Goal: Information Seeking & Learning: Learn about a topic

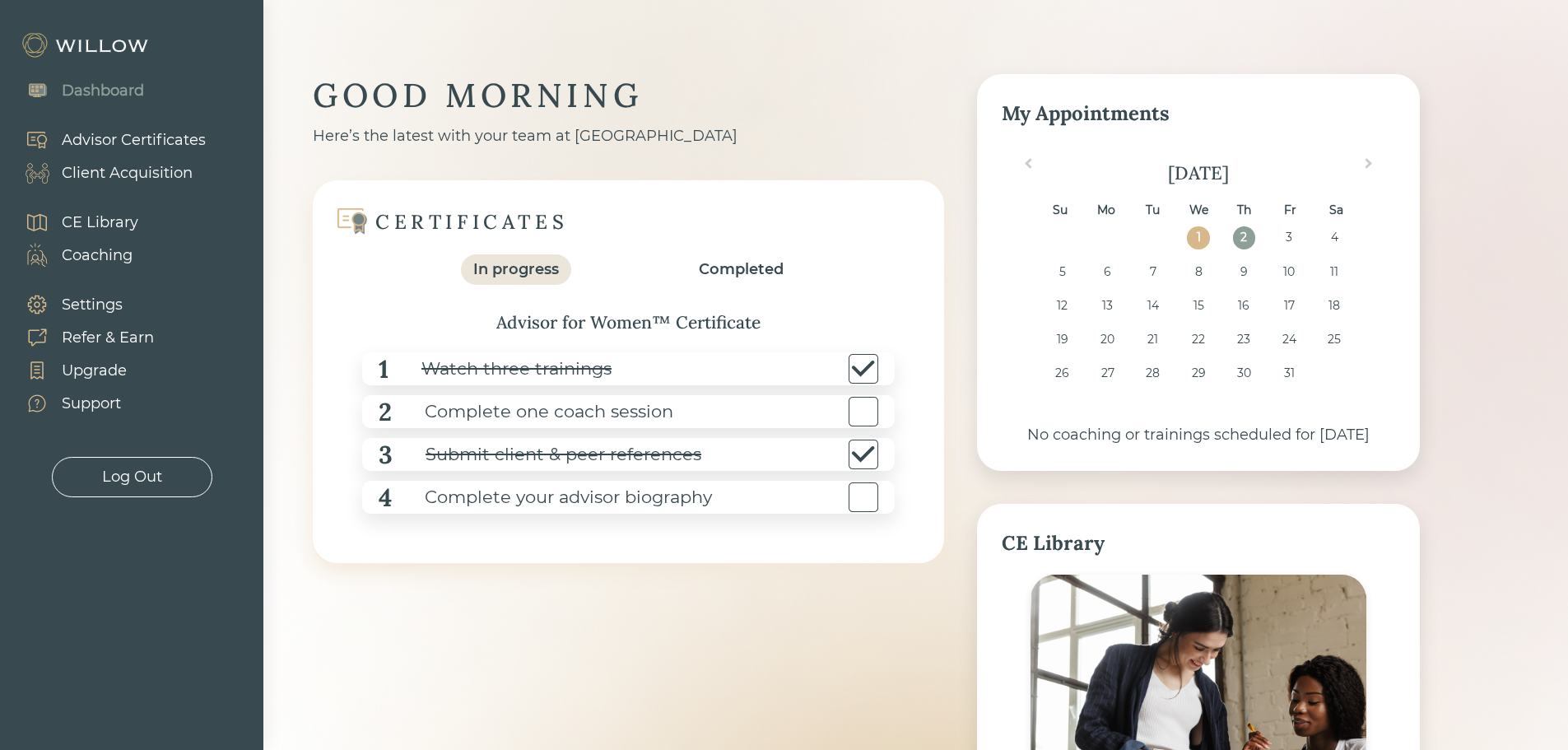
click at [127, 168] on div "Client Acquisition" at bounding box center [127, 173] width 131 height 23
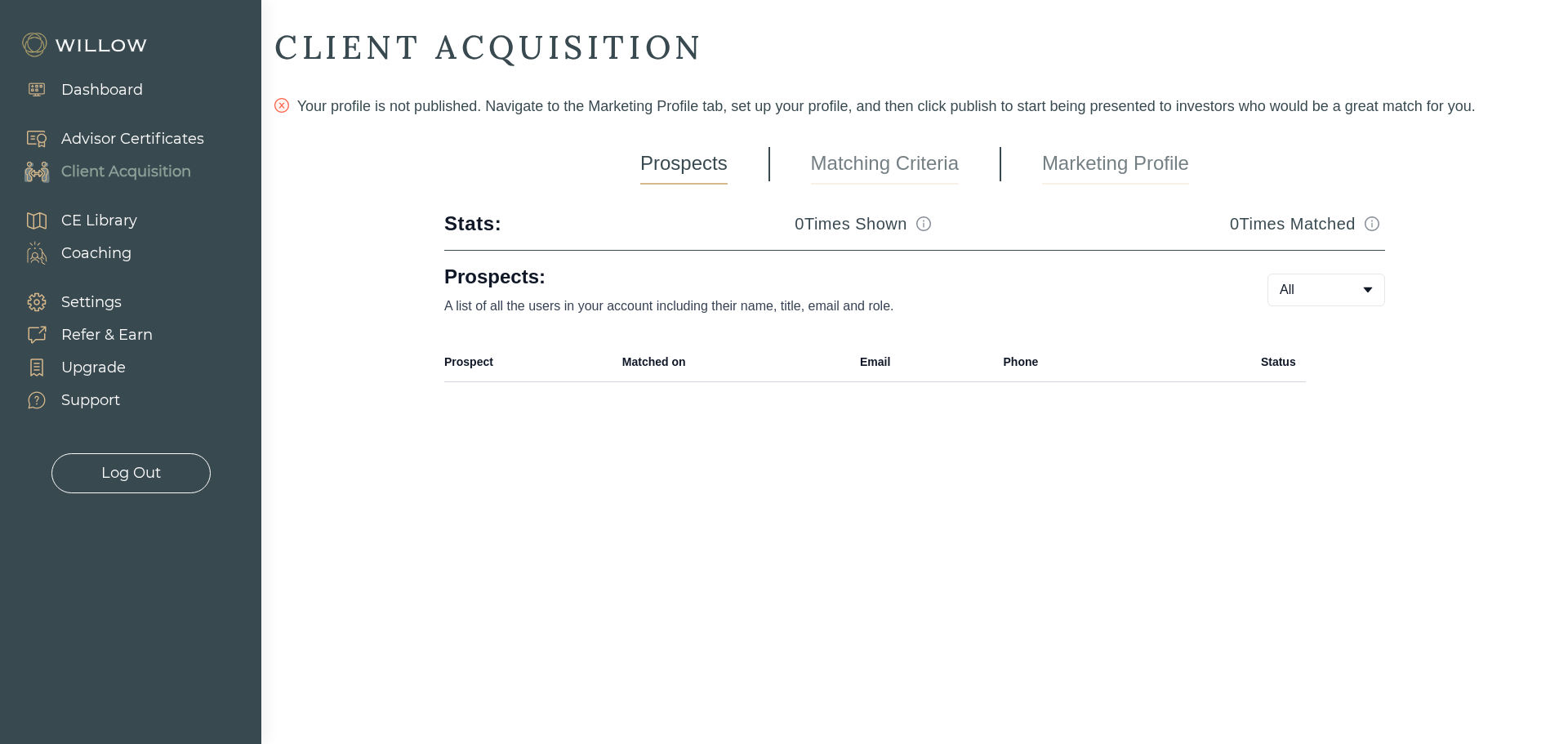
click at [107, 219] on div "CE Library" at bounding box center [99, 220] width 76 height 22
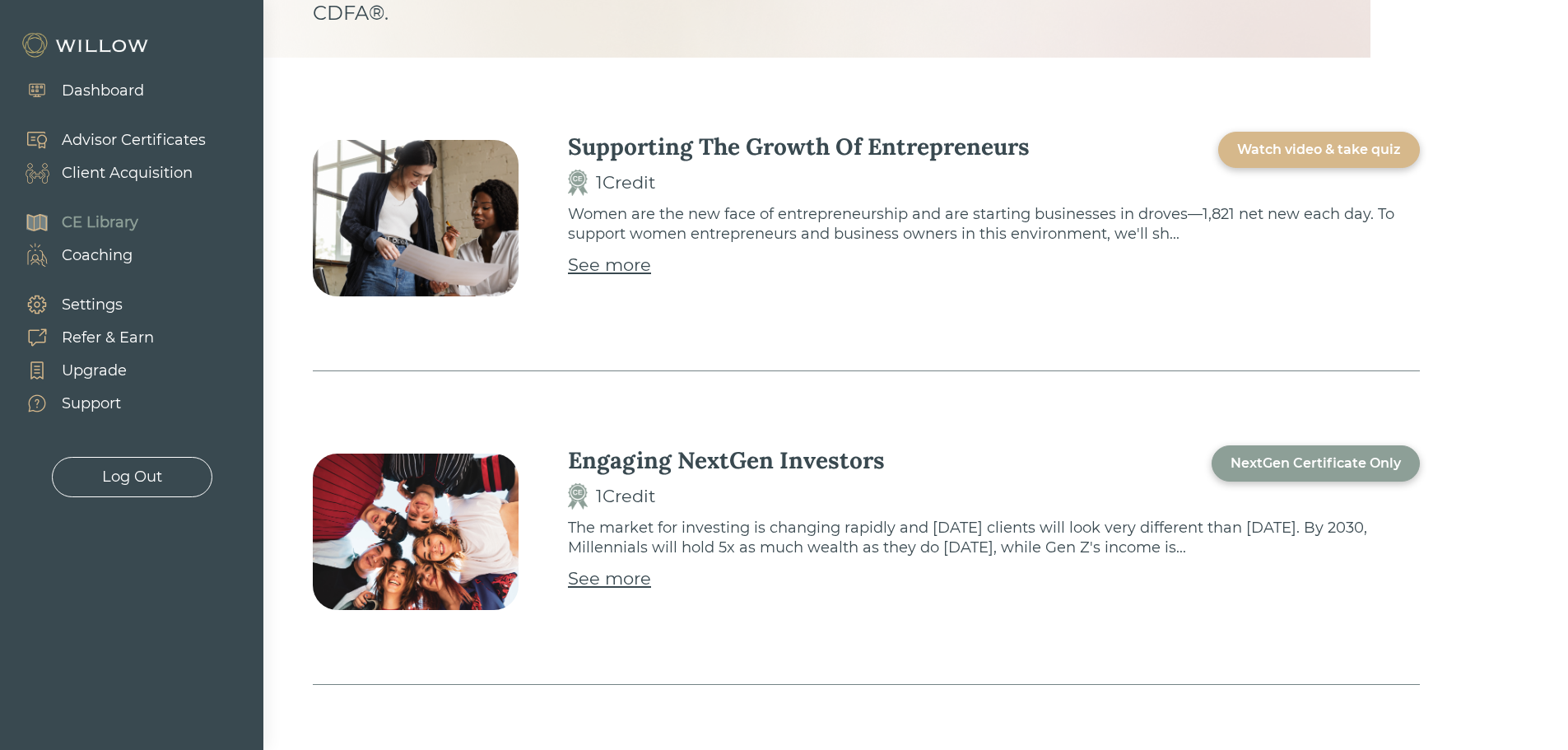
scroll to position [577, 0]
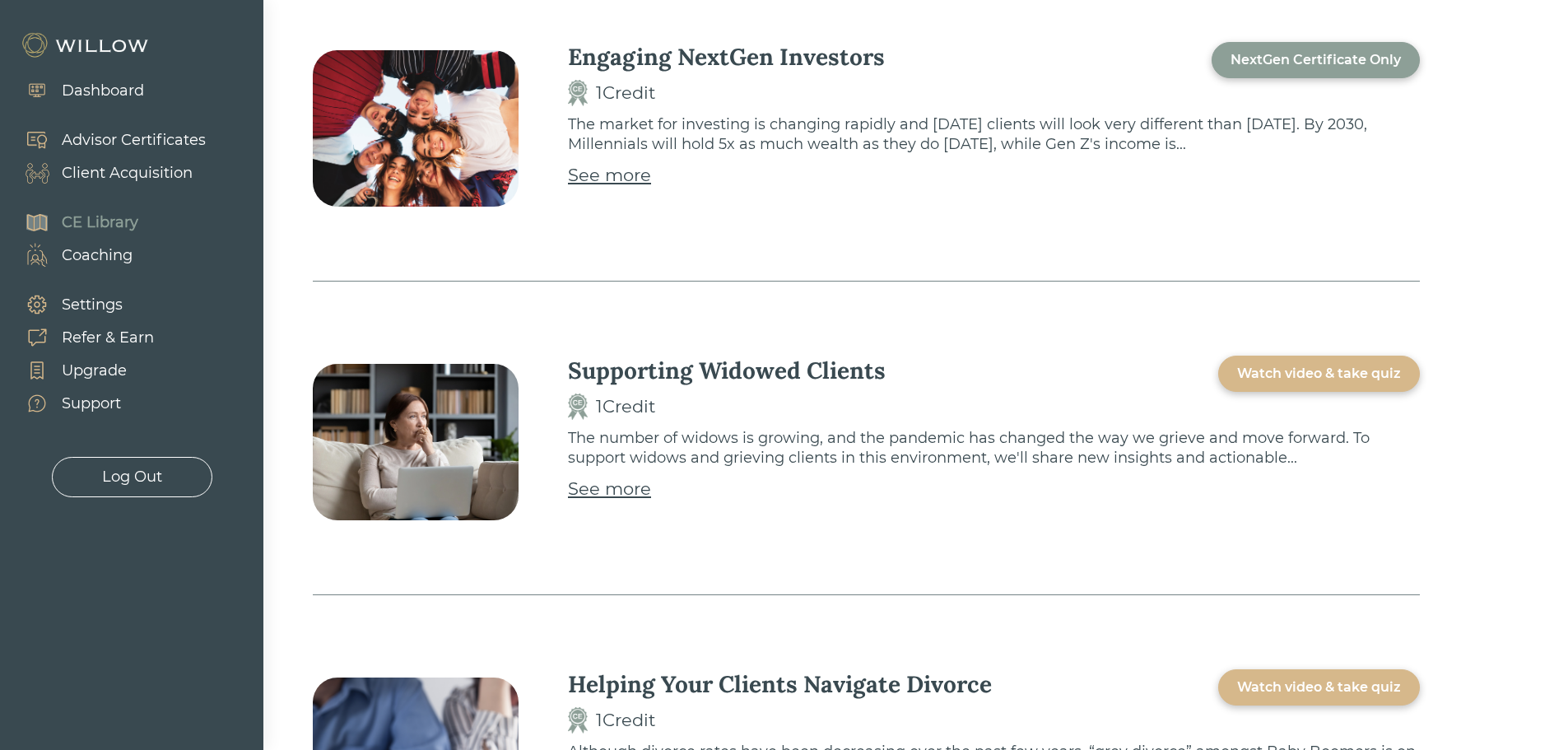
click at [624, 177] on div "See more" at bounding box center [609, 175] width 83 height 26
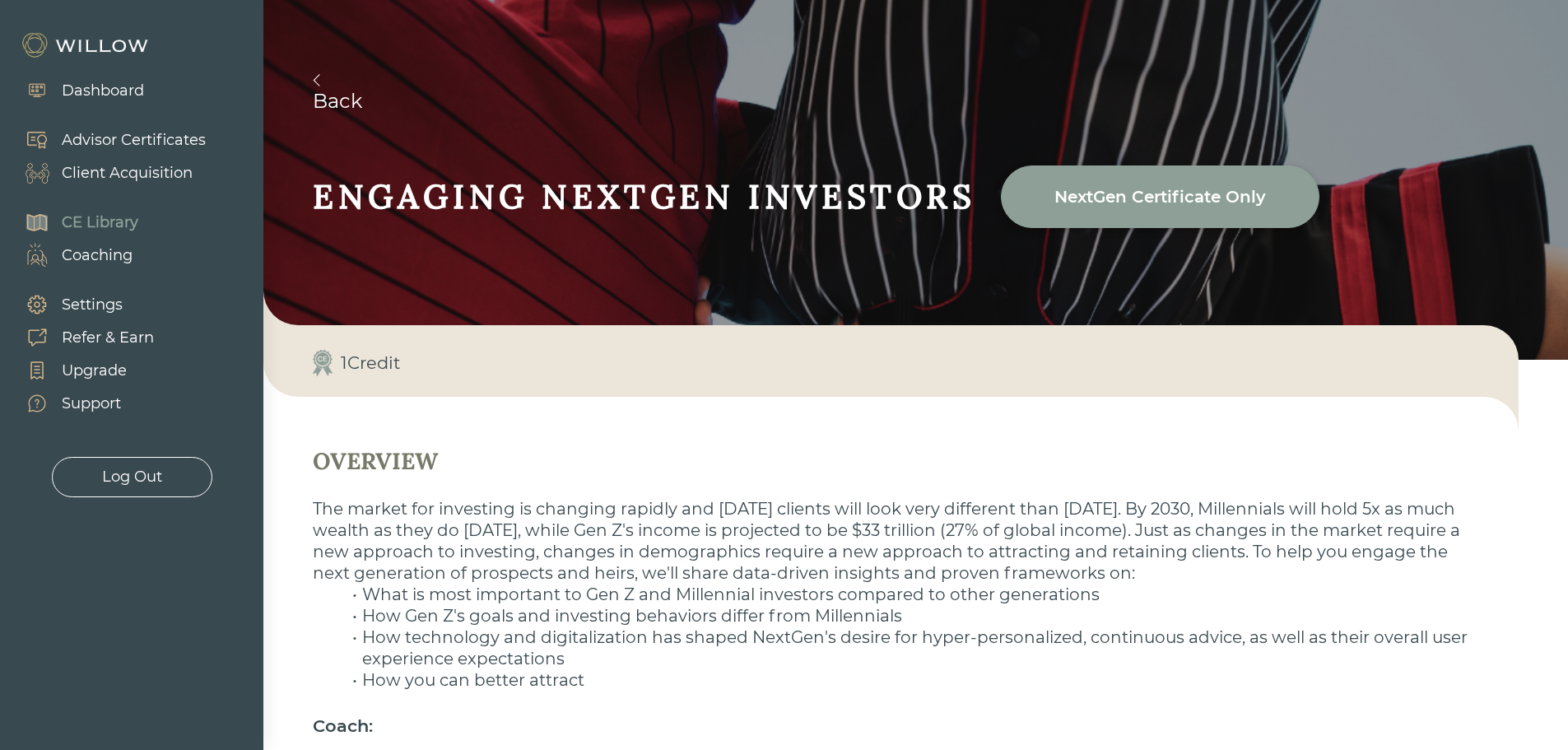
click at [100, 99] on div "Dashboard" at bounding box center [103, 91] width 82 height 23
